Goal: Transaction & Acquisition: Purchase product/service

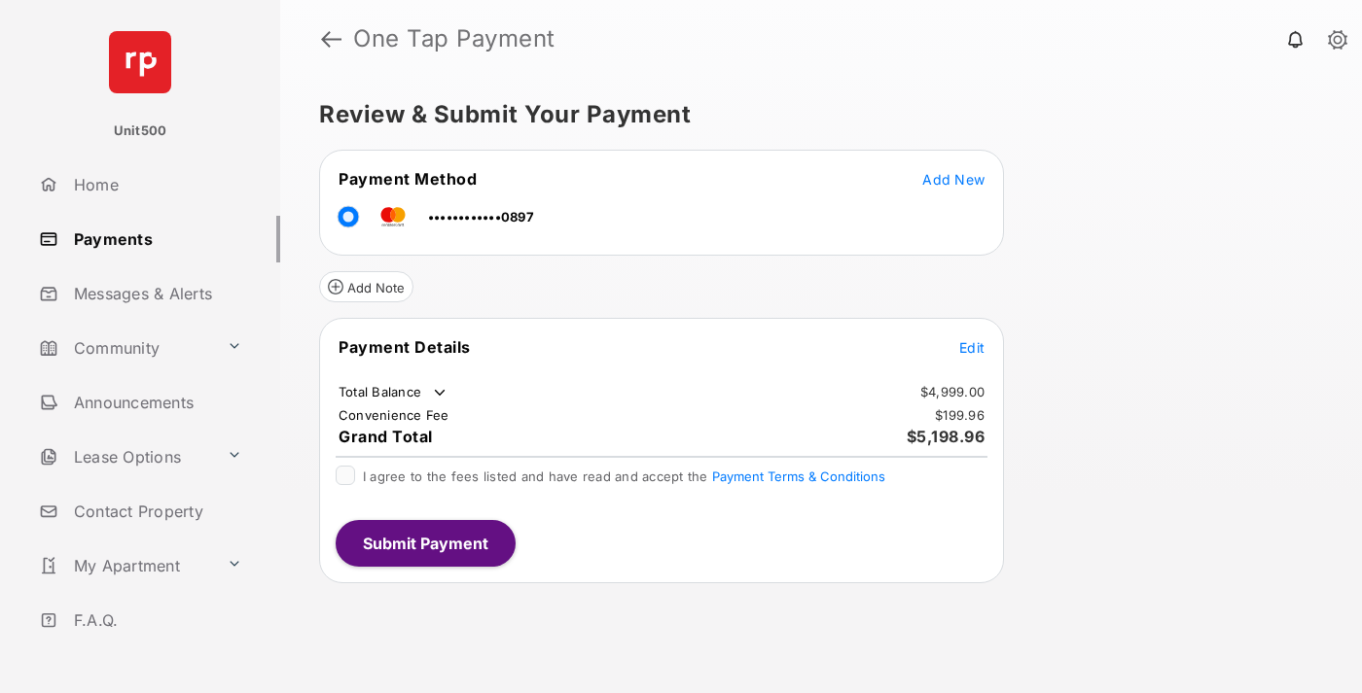
click at [972, 347] on span "Edit" at bounding box center [971, 347] width 25 height 17
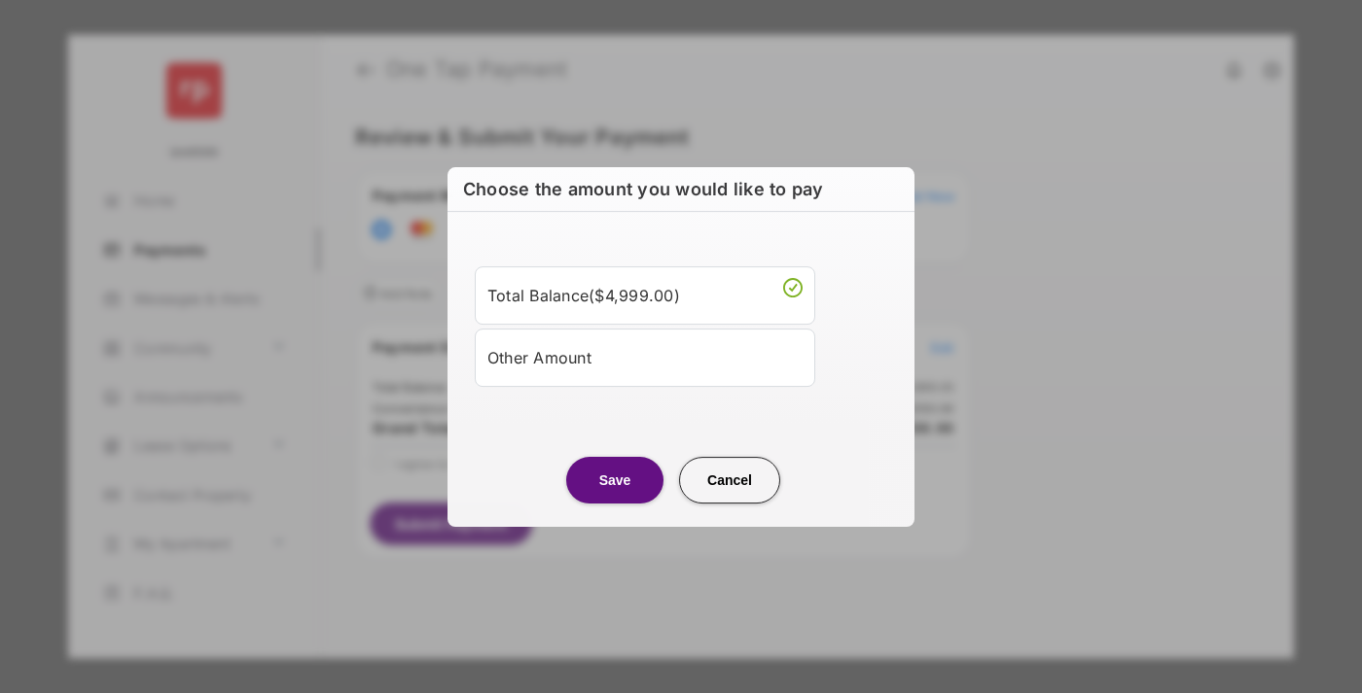
click at [645, 357] on div "Other Amount" at bounding box center [644, 357] width 315 height 33
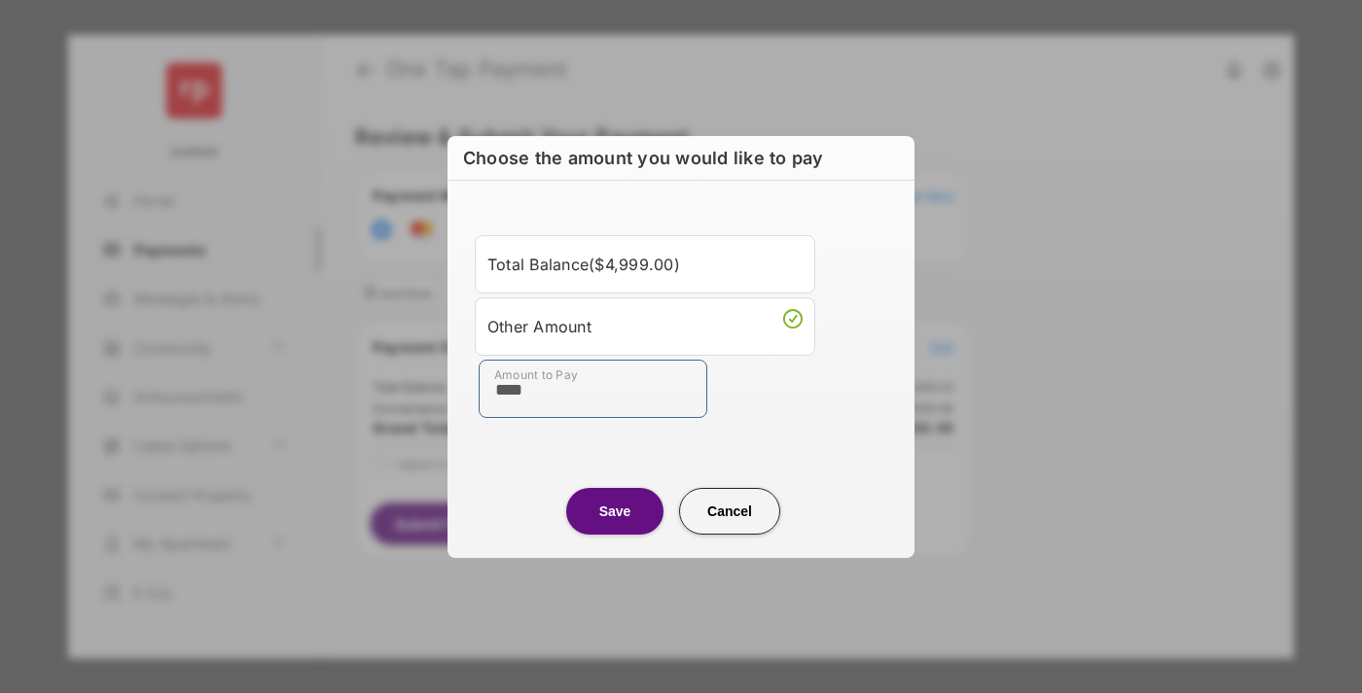
type input "****"
click at [615, 511] on button "Save" at bounding box center [614, 511] width 97 height 47
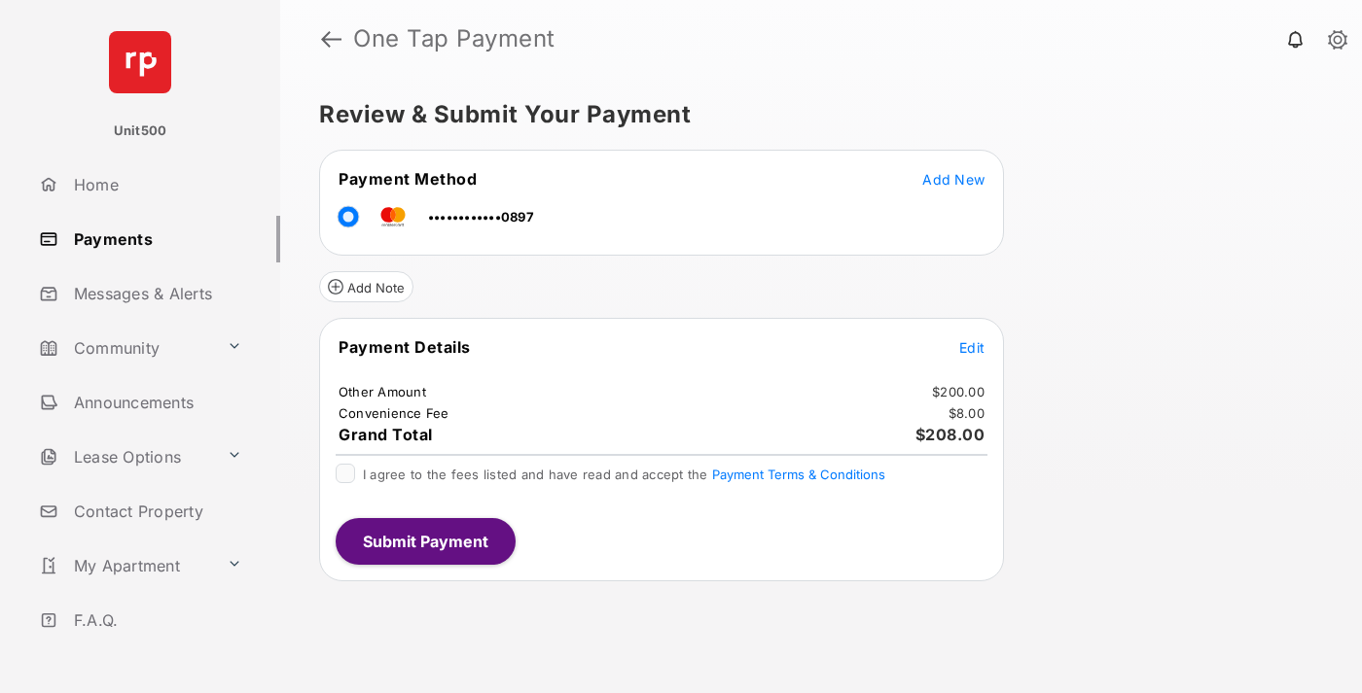
click at [972, 347] on span "Edit" at bounding box center [971, 347] width 25 height 17
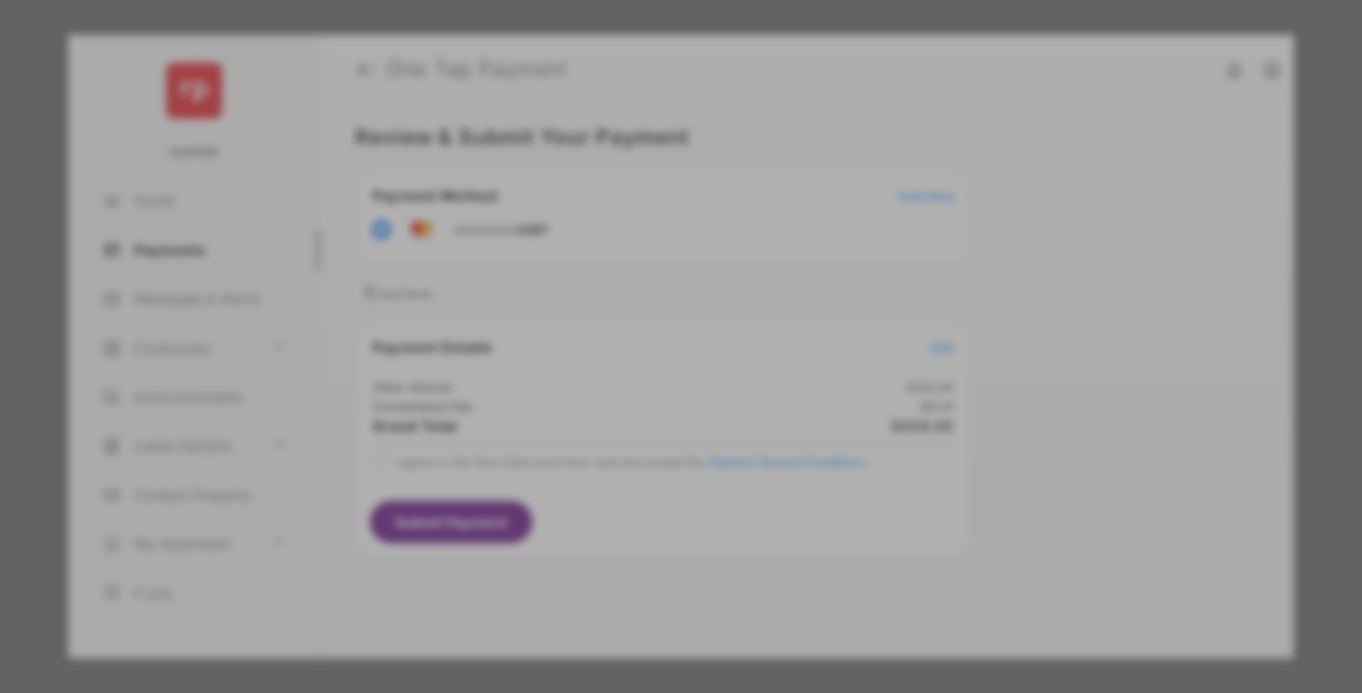
click at [615, 540] on button "Save" at bounding box center [614, 544] width 97 height 47
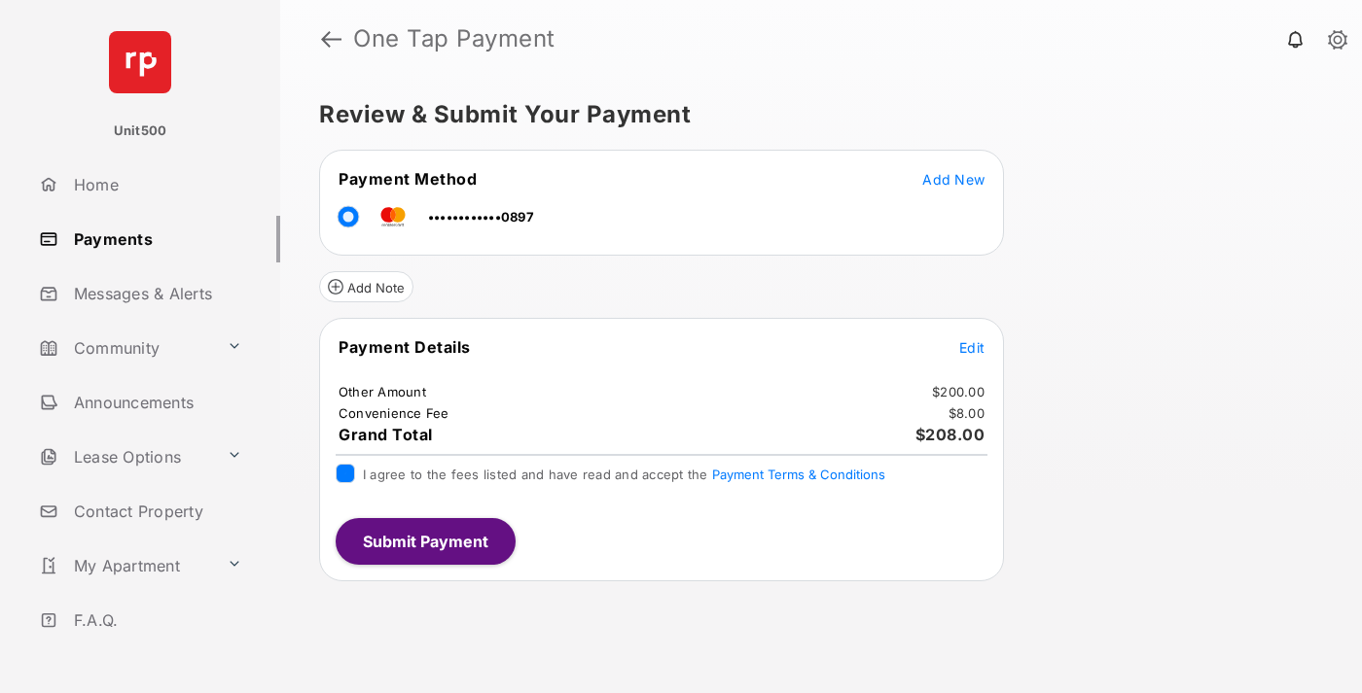
click at [424, 541] on button "Submit Payment" at bounding box center [426, 541] width 180 height 47
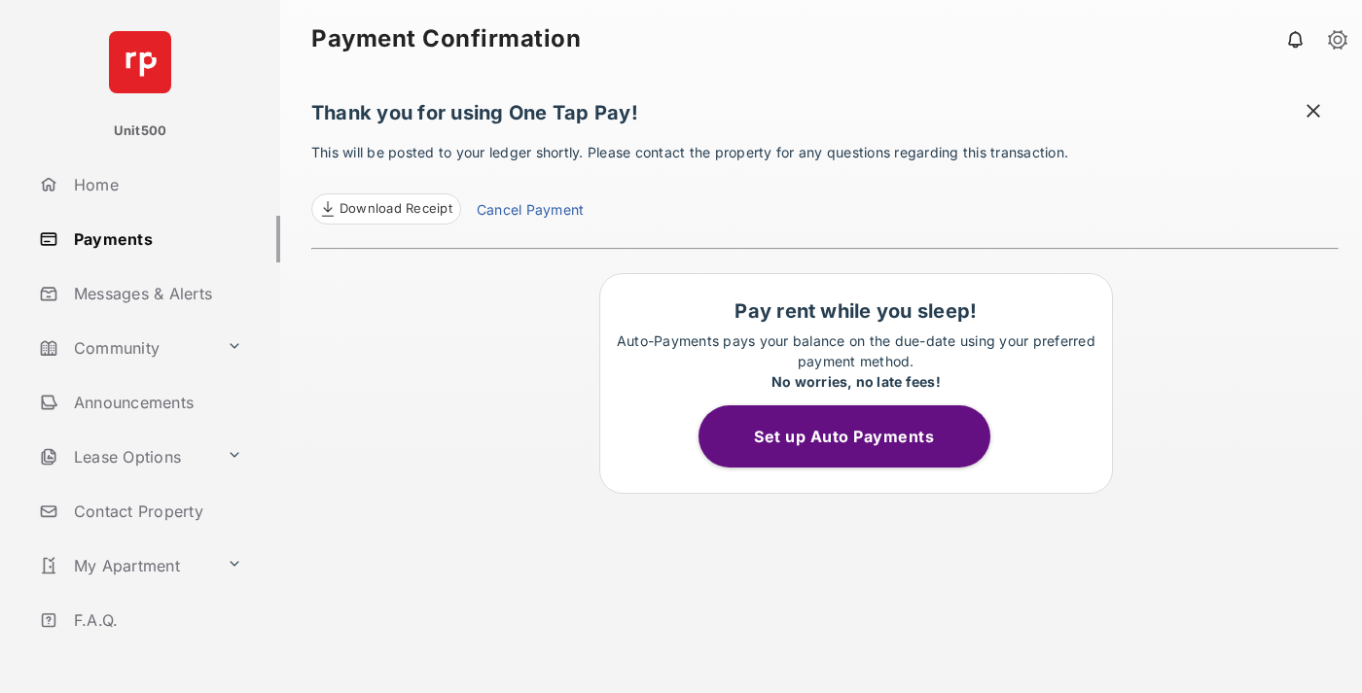
click at [385, 209] on span "Download Receipt" at bounding box center [395, 208] width 113 height 19
click at [1313, 113] on span at bounding box center [1312, 113] width 19 height 24
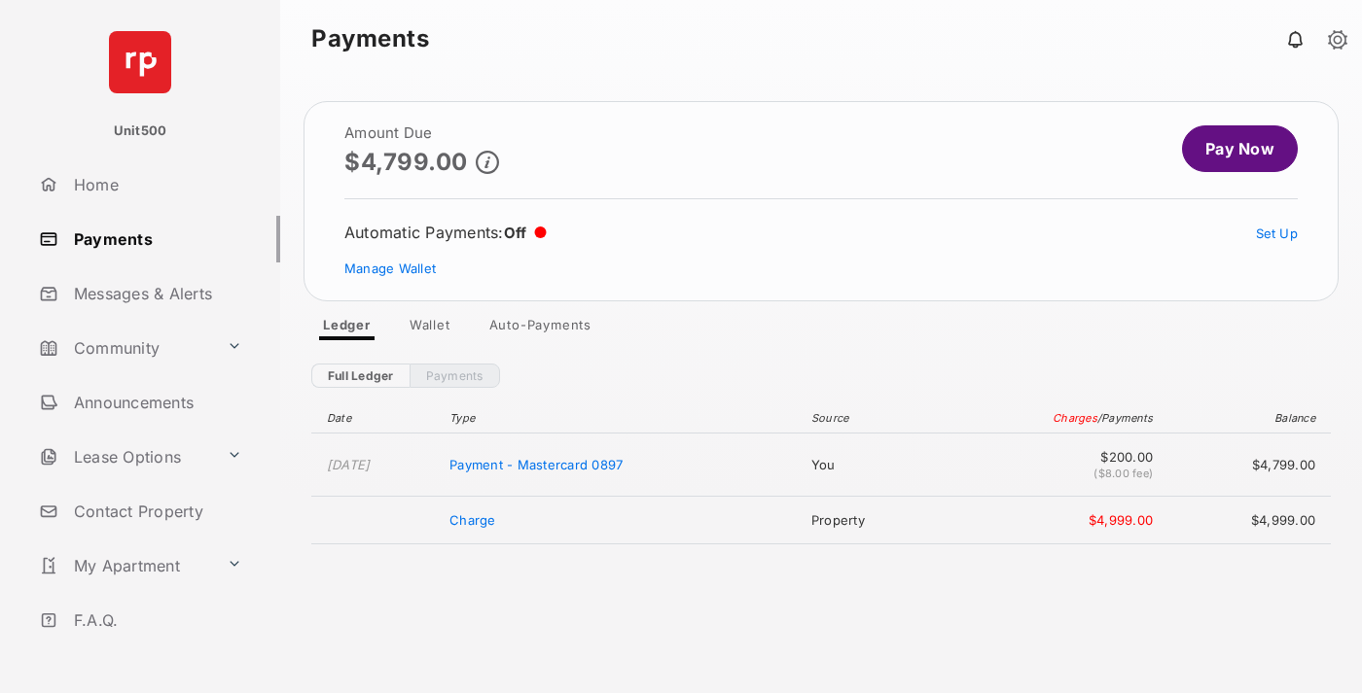
click at [390, 268] on link "Manage Wallet" at bounding box center [389, 269] width 91 height 16
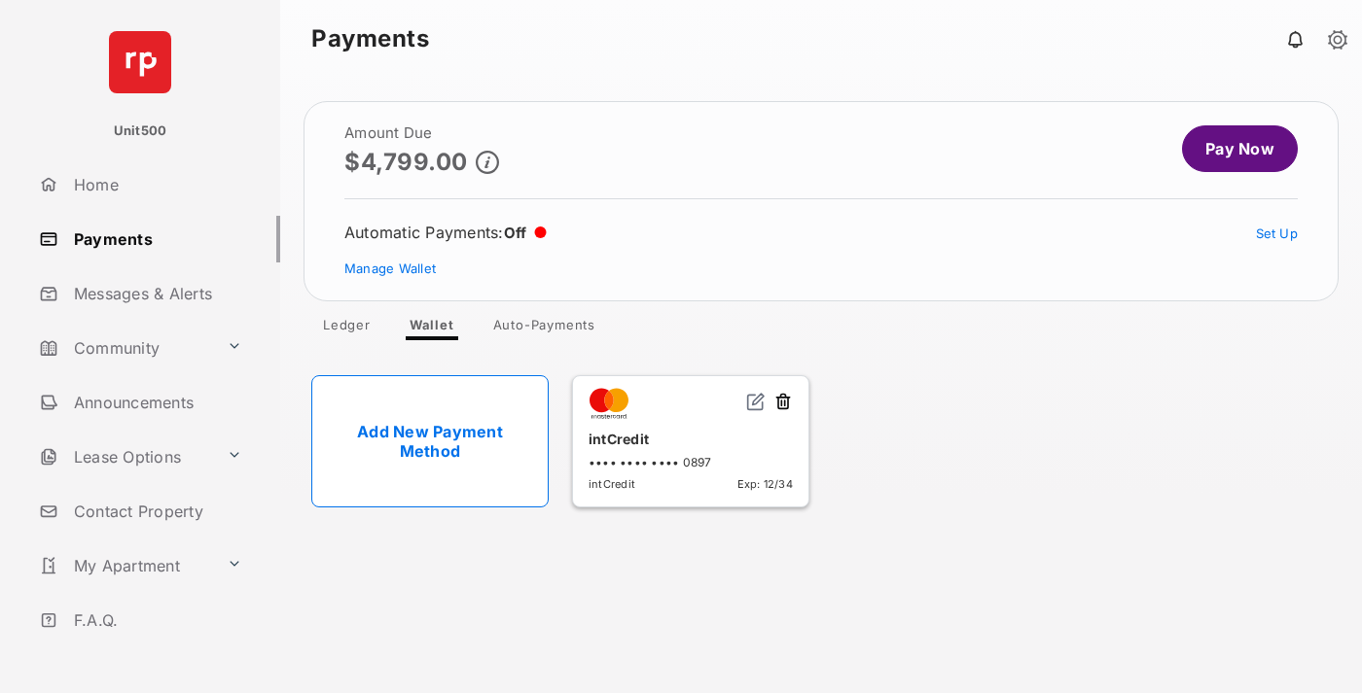
click at [783, 403] on button at bounding box center [782, 403] width 19 height 22
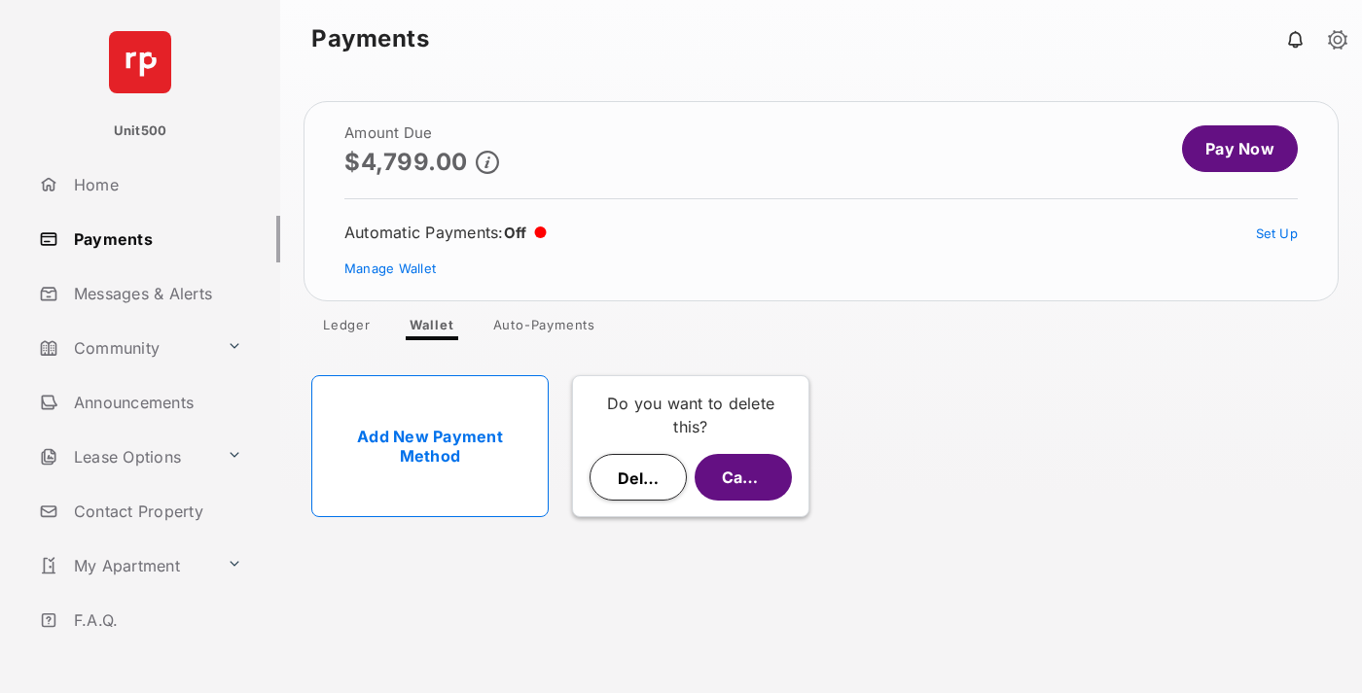
click at [638, 478] on button "Delete" at bounding box center [637, 477] width 97 height 47
